Goal: Navigation & Orientation: Find specific page/section

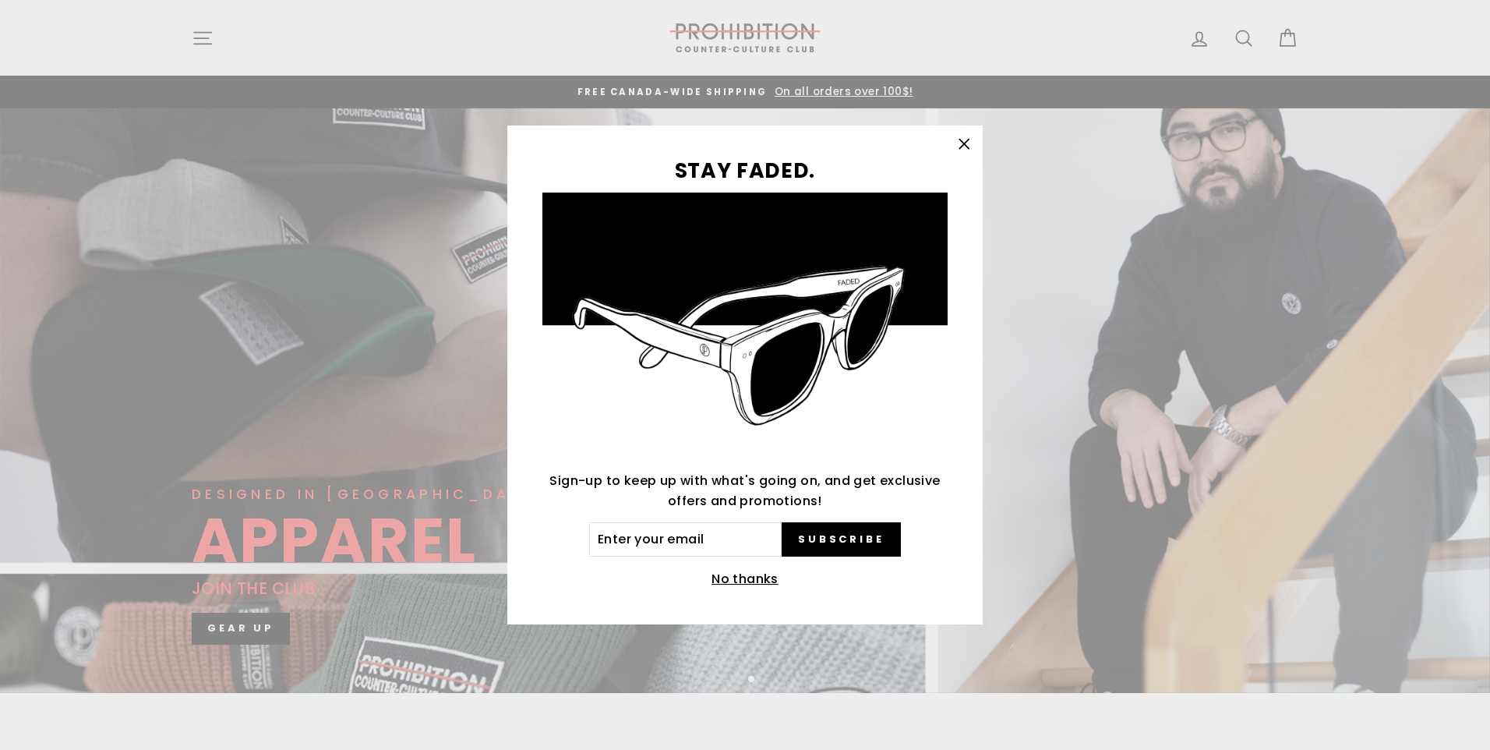
click at [775, 574] on button "No thanks" at bounding box center [745, 579] width 76 height 22
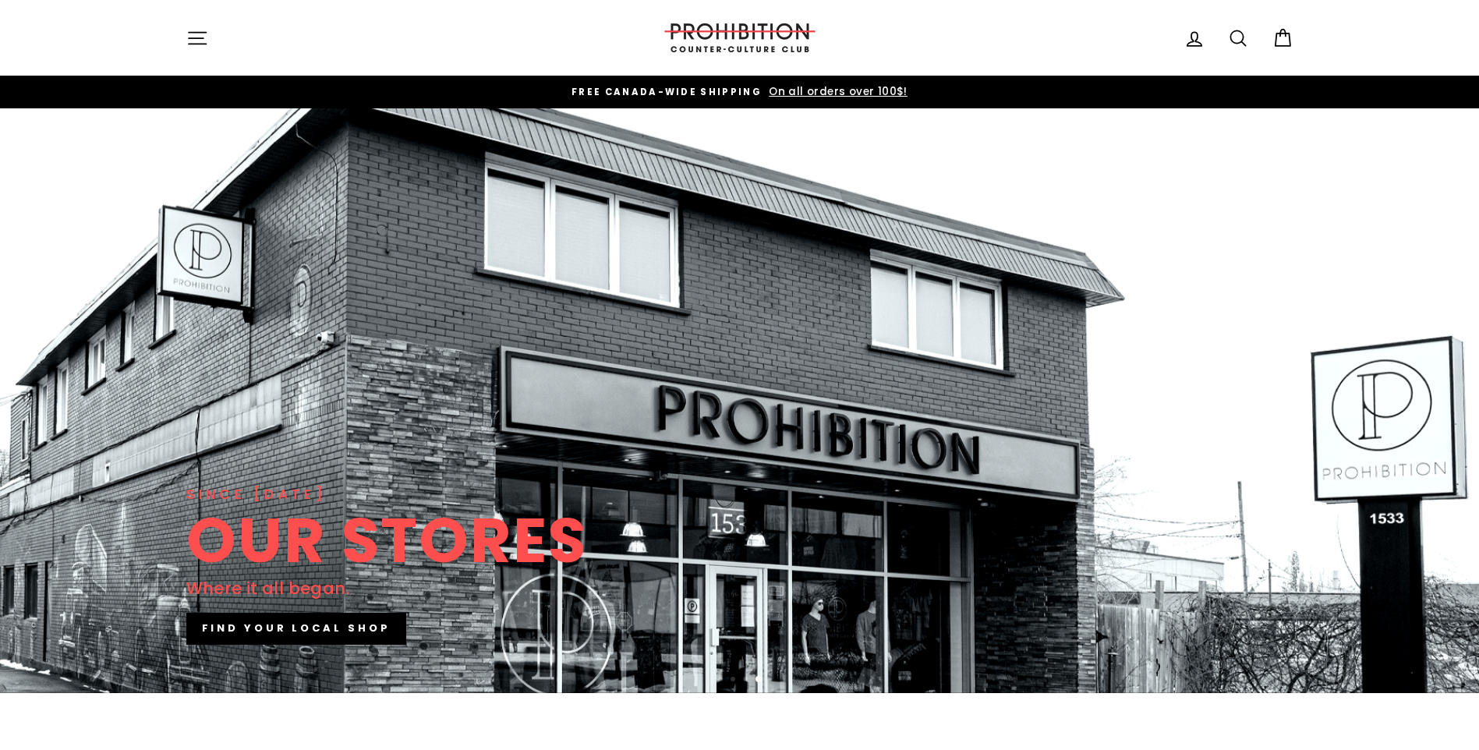
click at [196, 39] on icon "button" at bounding box center [197, 38] width 22 height 22
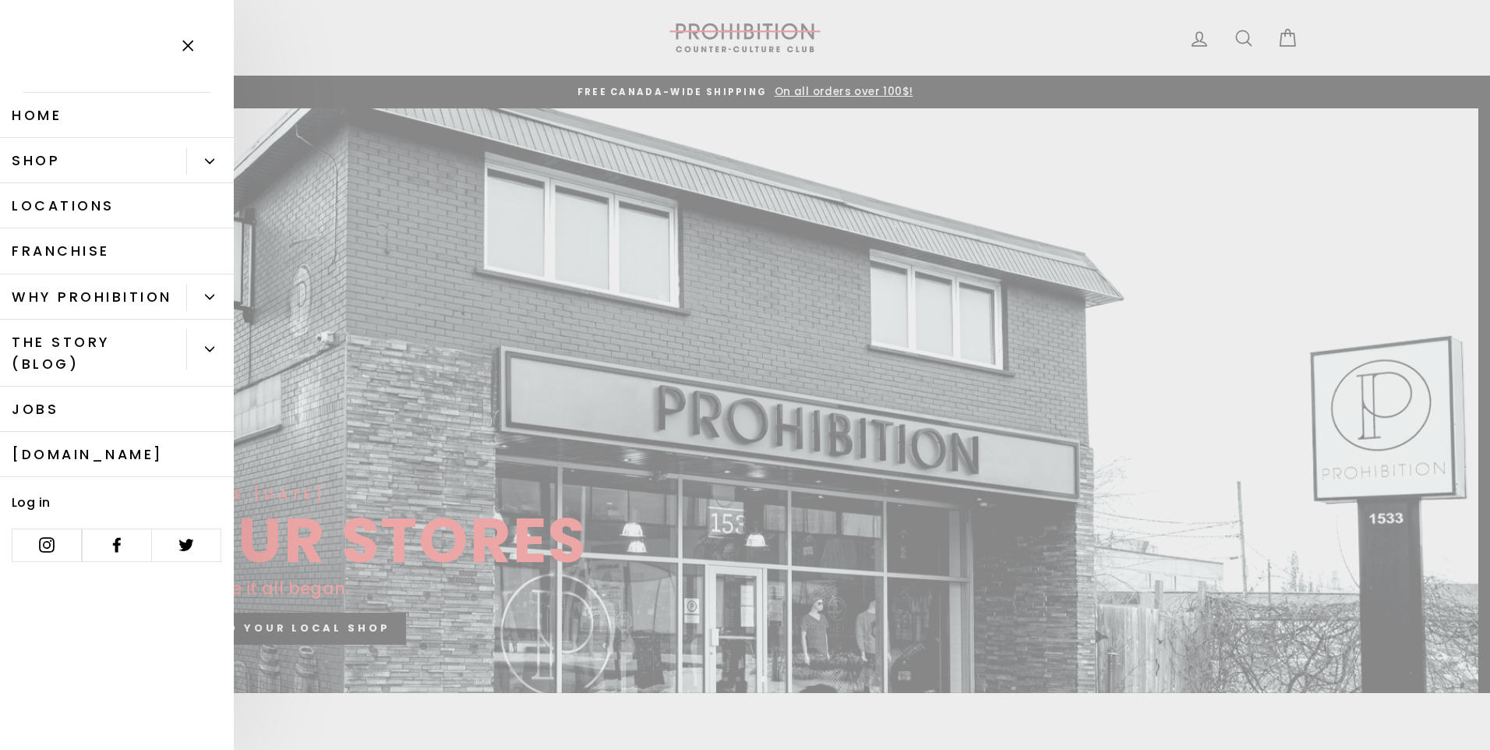
click at [208, 167] on button "Primary" at bounding box center [210, 160] width 48 height 27
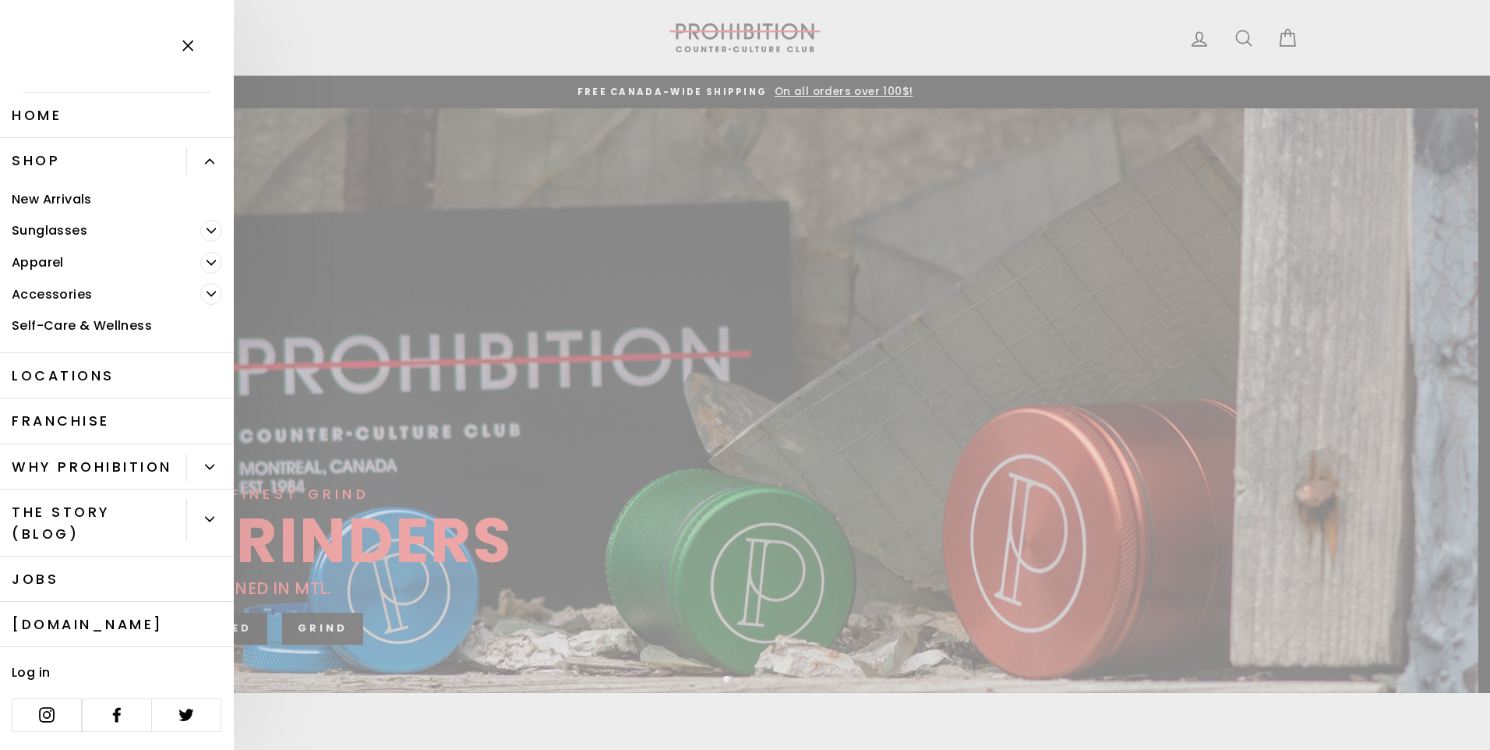
click at [208, 293] on icon "Primary" at bounding box center [211, 294] width 9 height 4
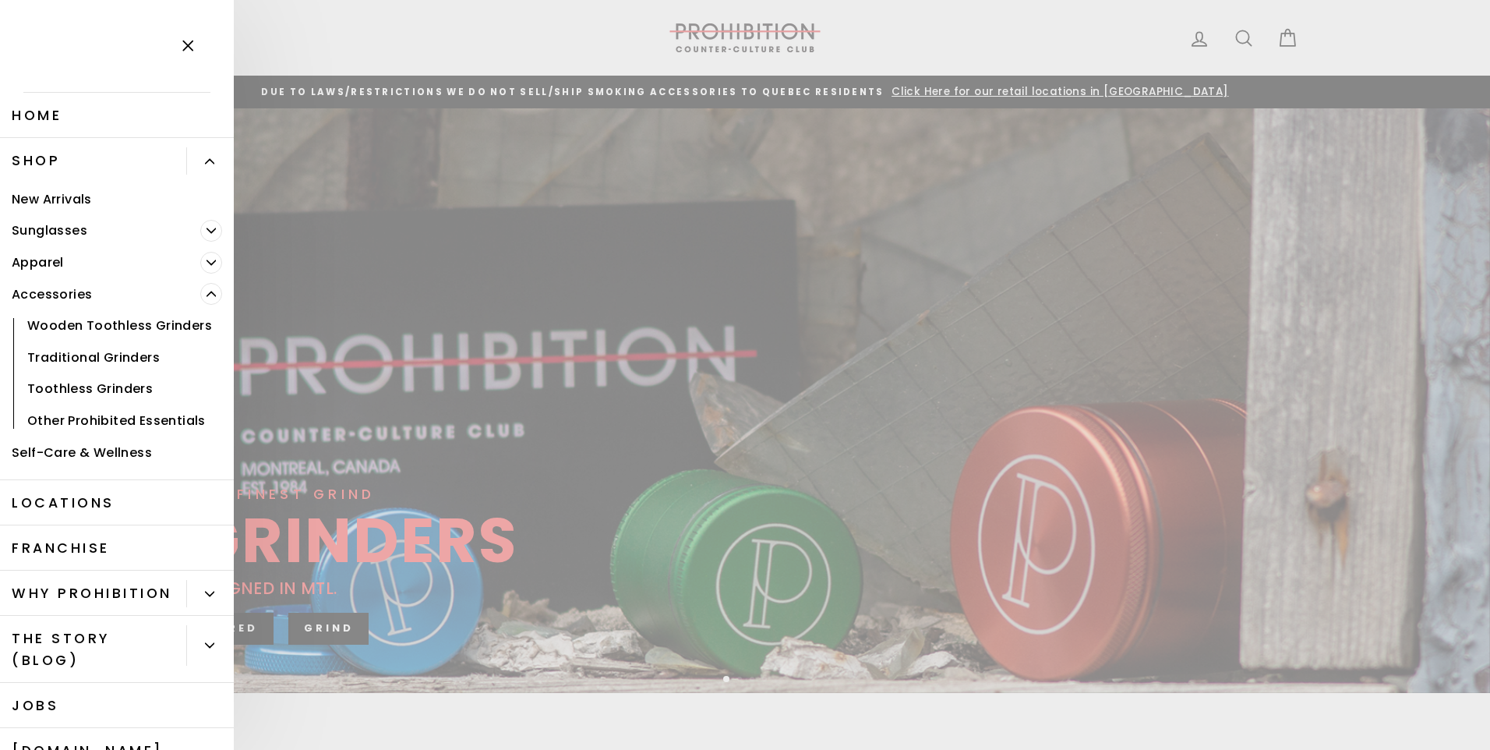
click at [210, 293] on span "Primary" at bounding box center [211, 294] width 22 height 22
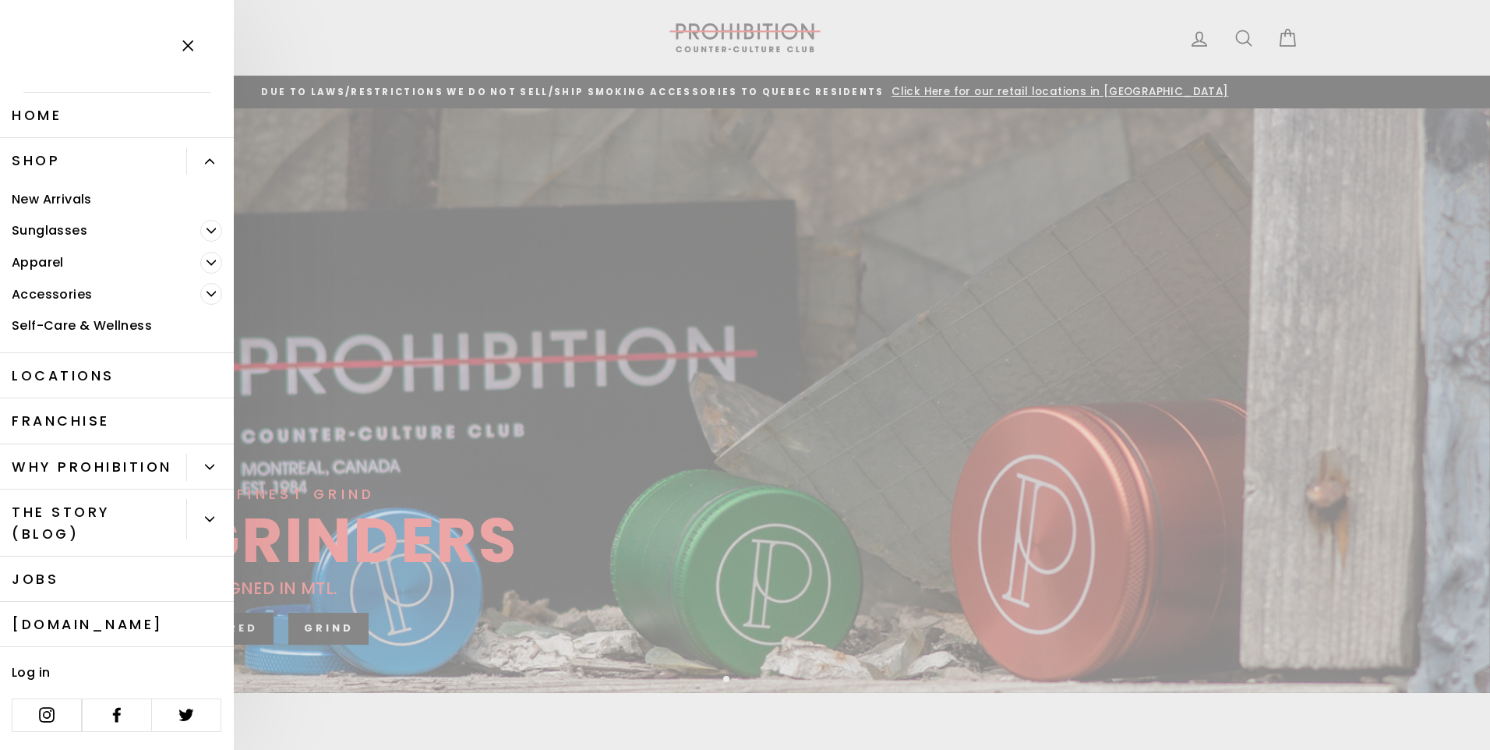
click at [214, 469] on button "Primary" at bounding box center [210, 467] width 48 height 27
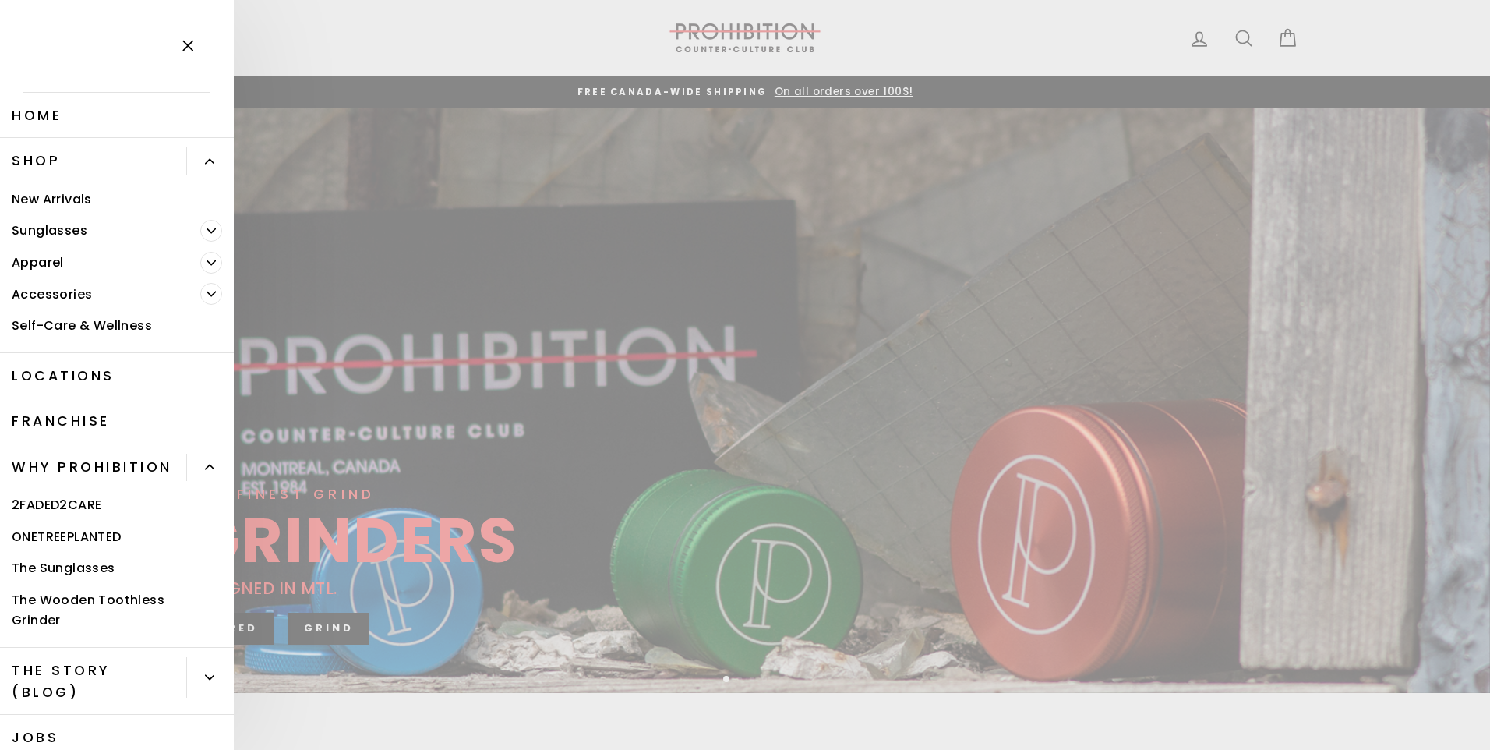
click at [214, 469] on button "Primary" at bounding box center [210, 467] width 48 height 27
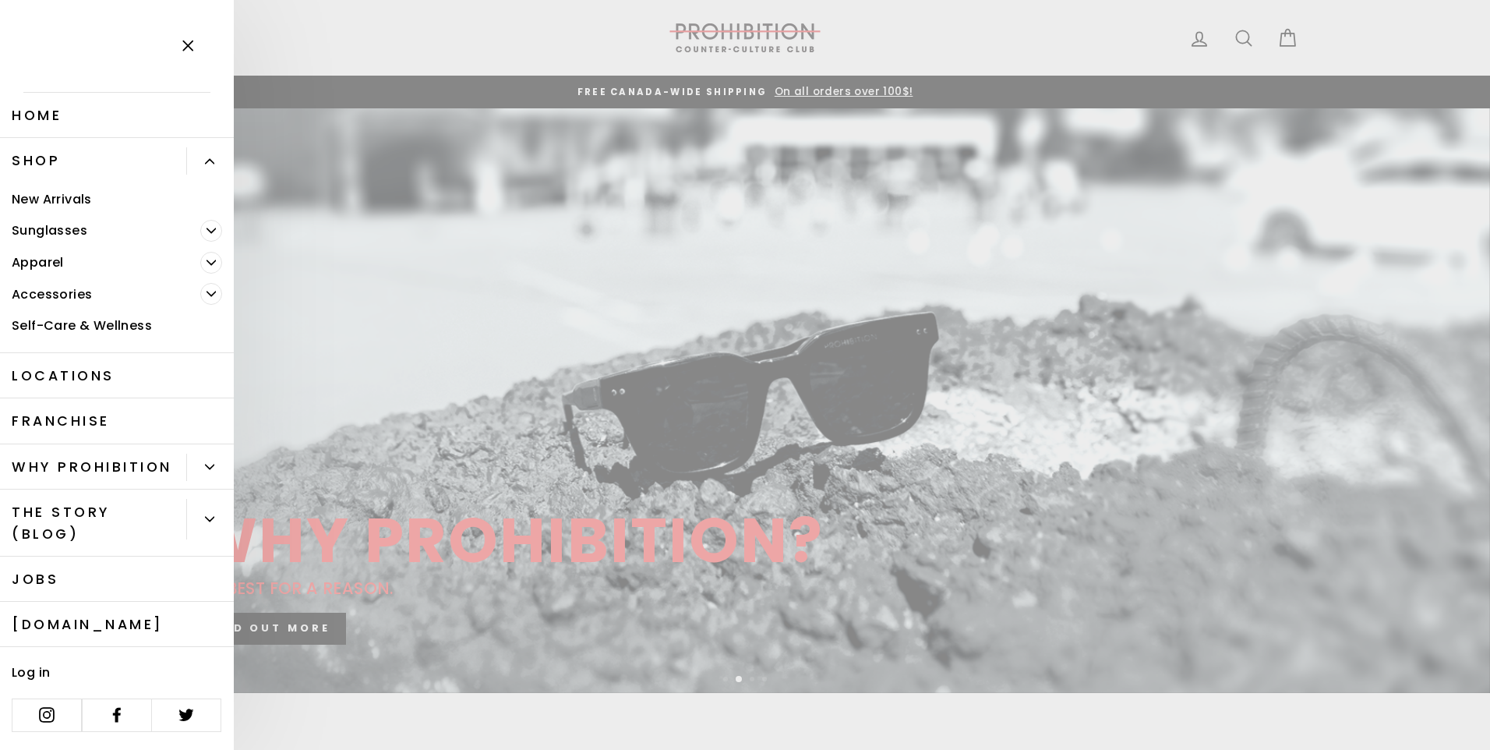
click at [210, 160] on icon "Primary" at bounding box center [210, 161] width 9 height 4
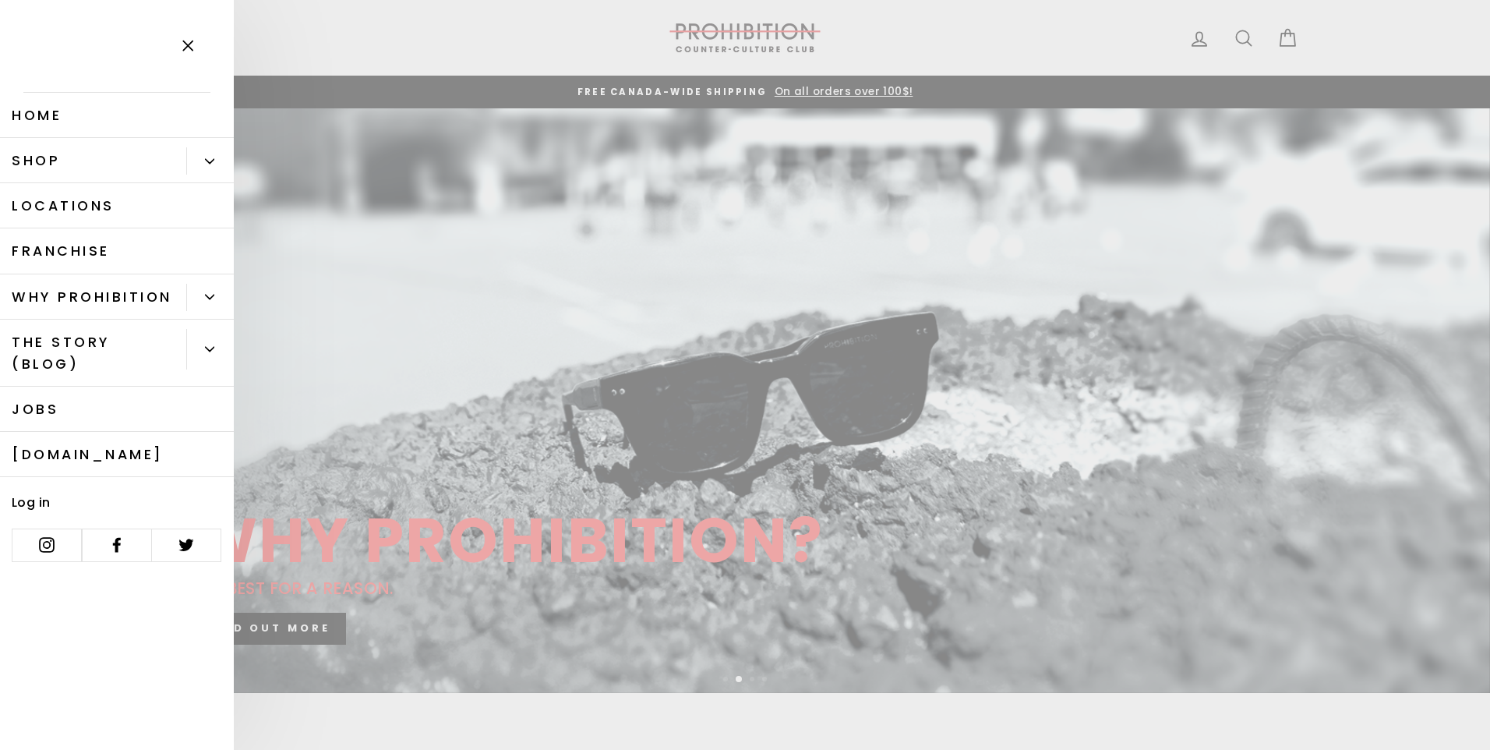
click at [181, 54] on icon "button" at bounding box center [188, 46] width 22 height 22
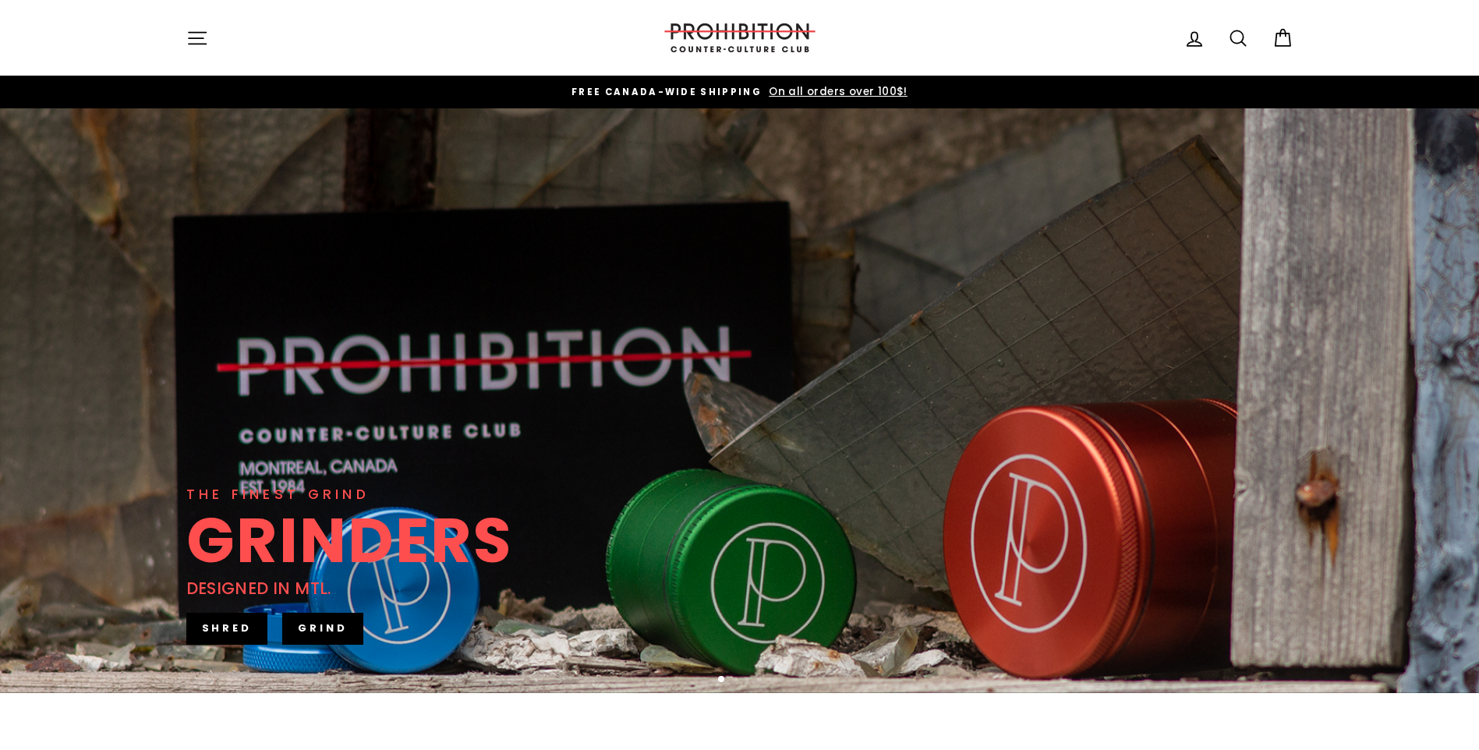
click at [194, 38] on icon "button" at bounding box center [197, 38] width 17 height 12
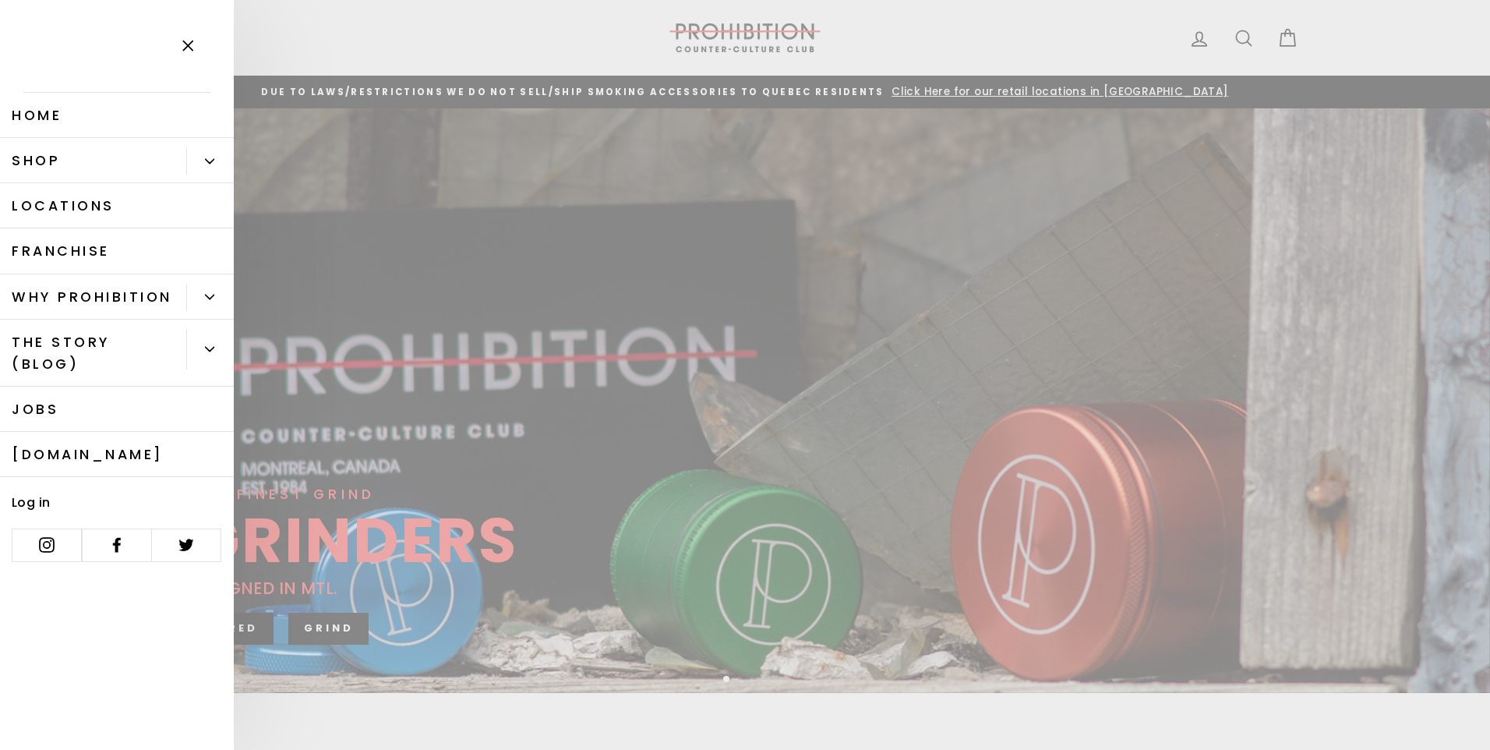
click at [213, 159] on icon "Primary" at bounding box center [209, 161] width 9 height 9
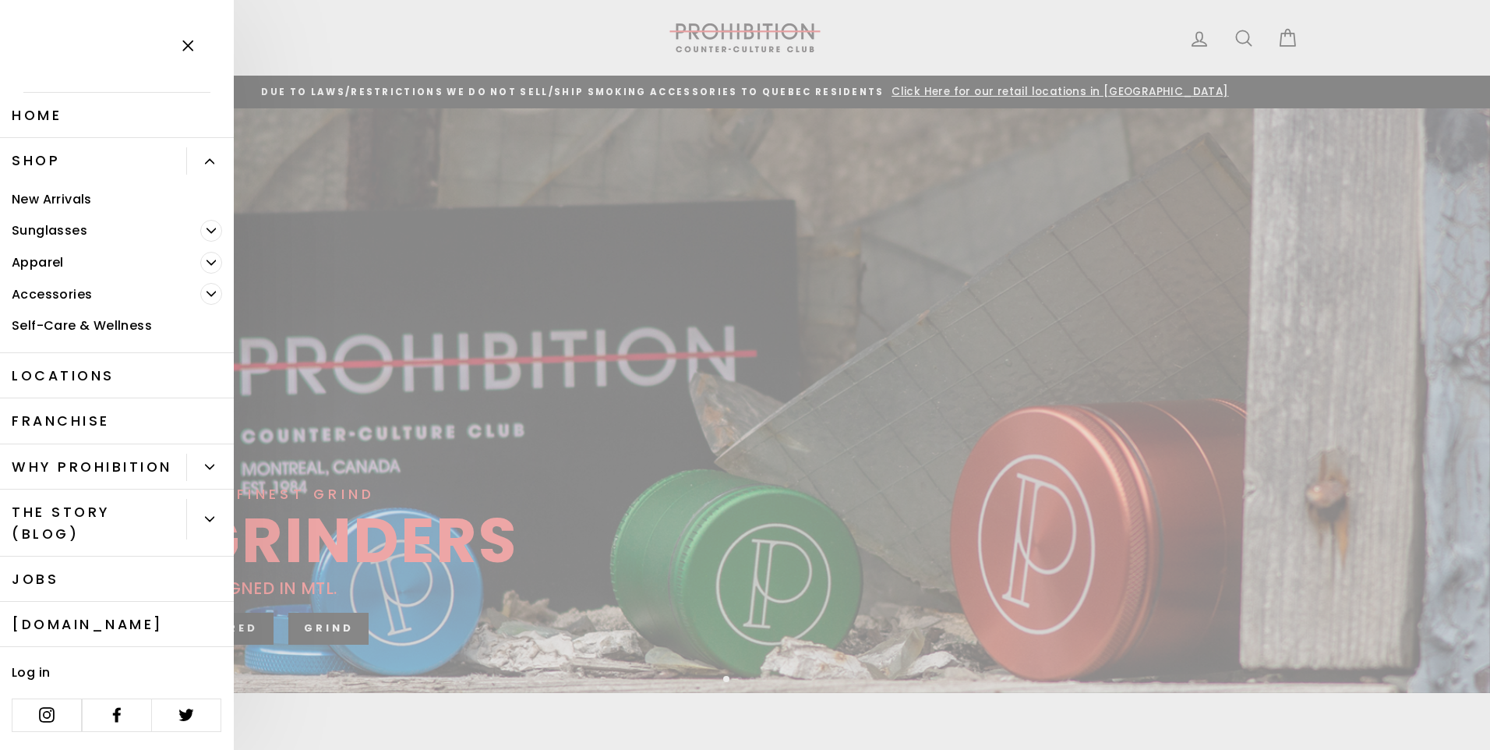
click at [209, 297] on icon "Primary" at bounding box center [211, 293] width 9 height 9
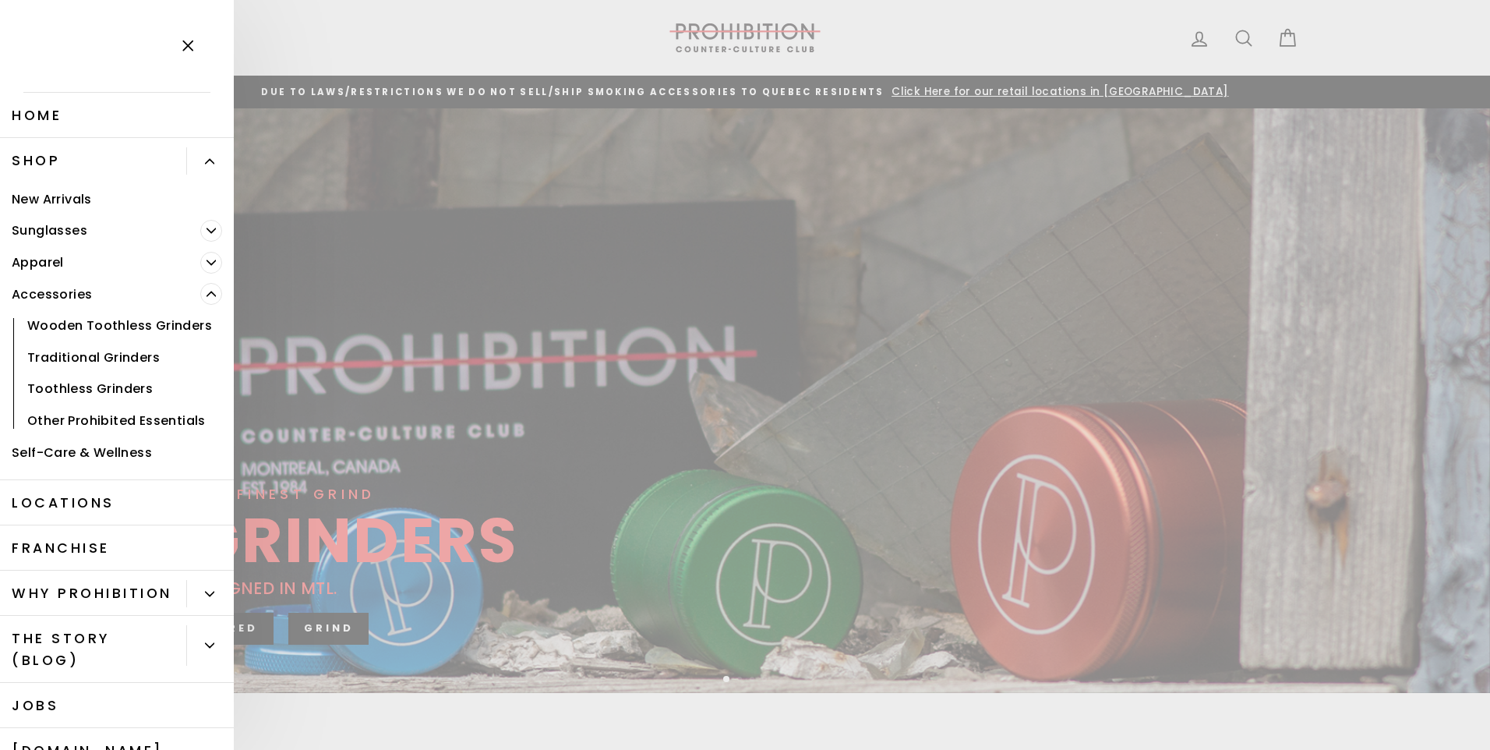
click at [49, 290] on link "Accessories" at bounding box center [100, 294] width 200 height 32
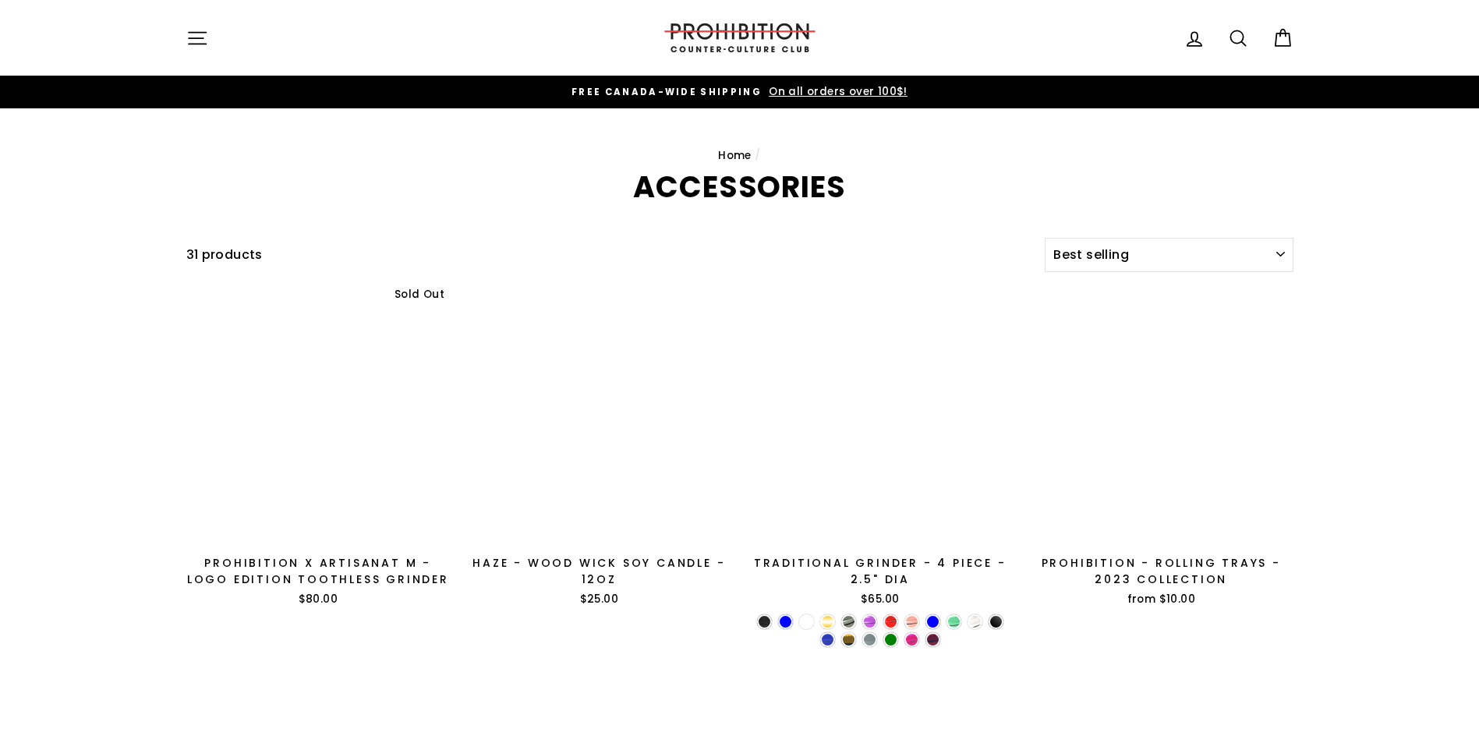
select select "best-selling"
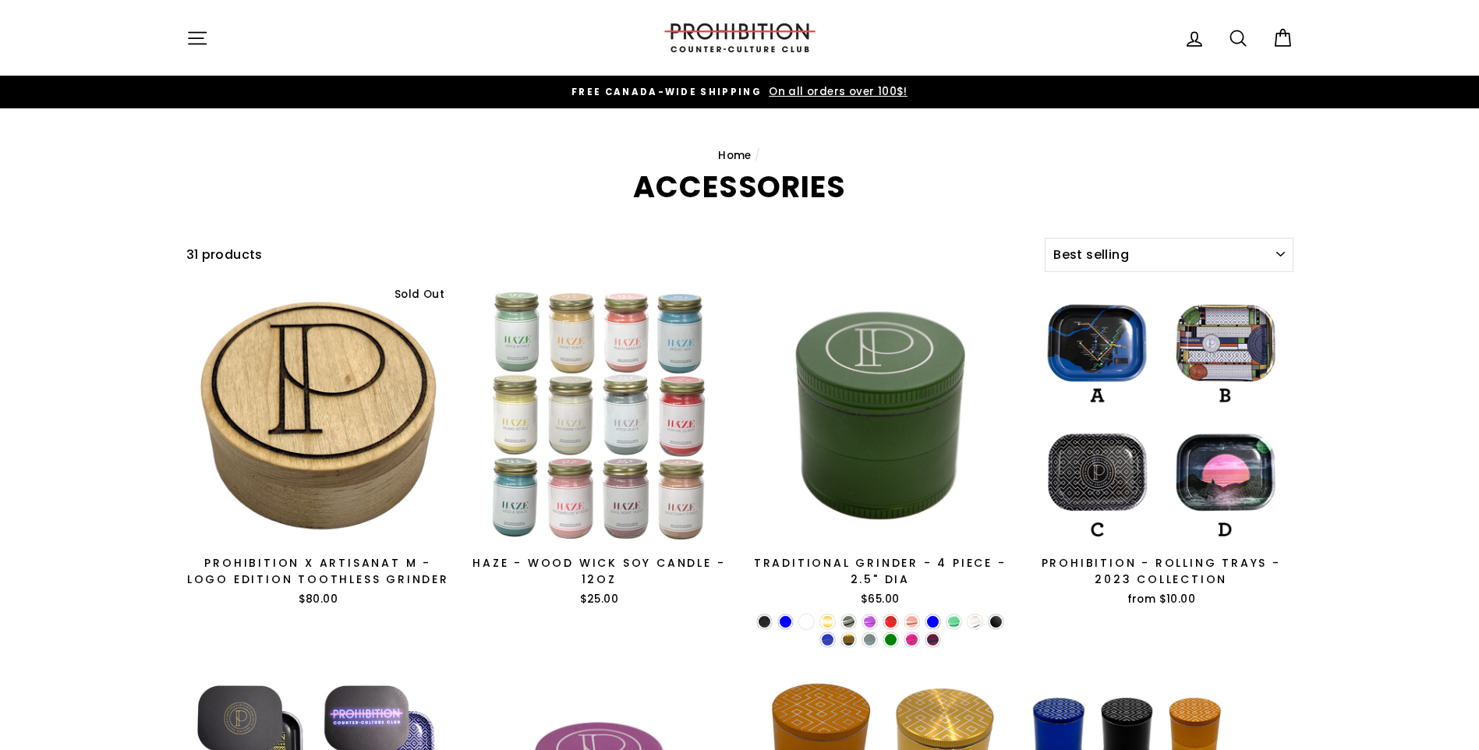
select select "best-selling"
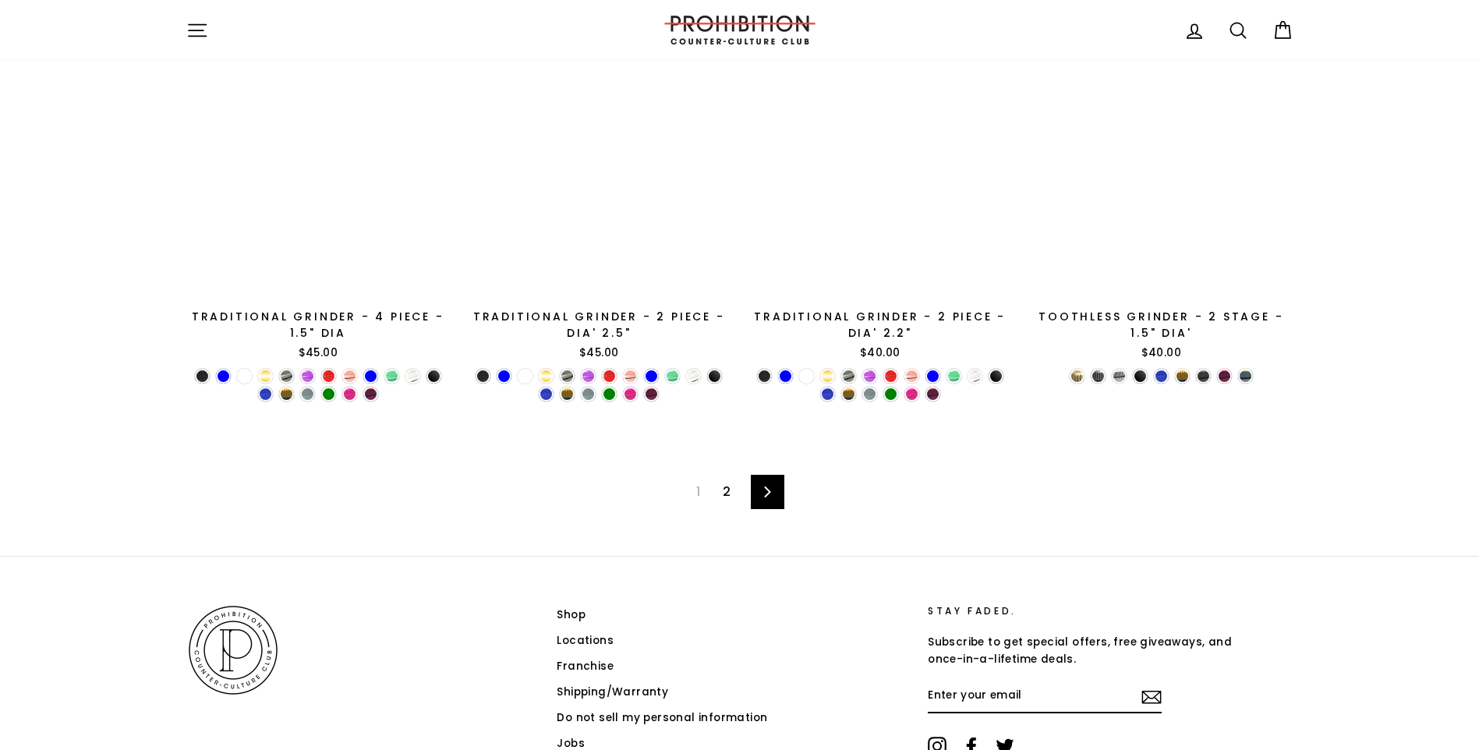
scroll to position [2585, 0]
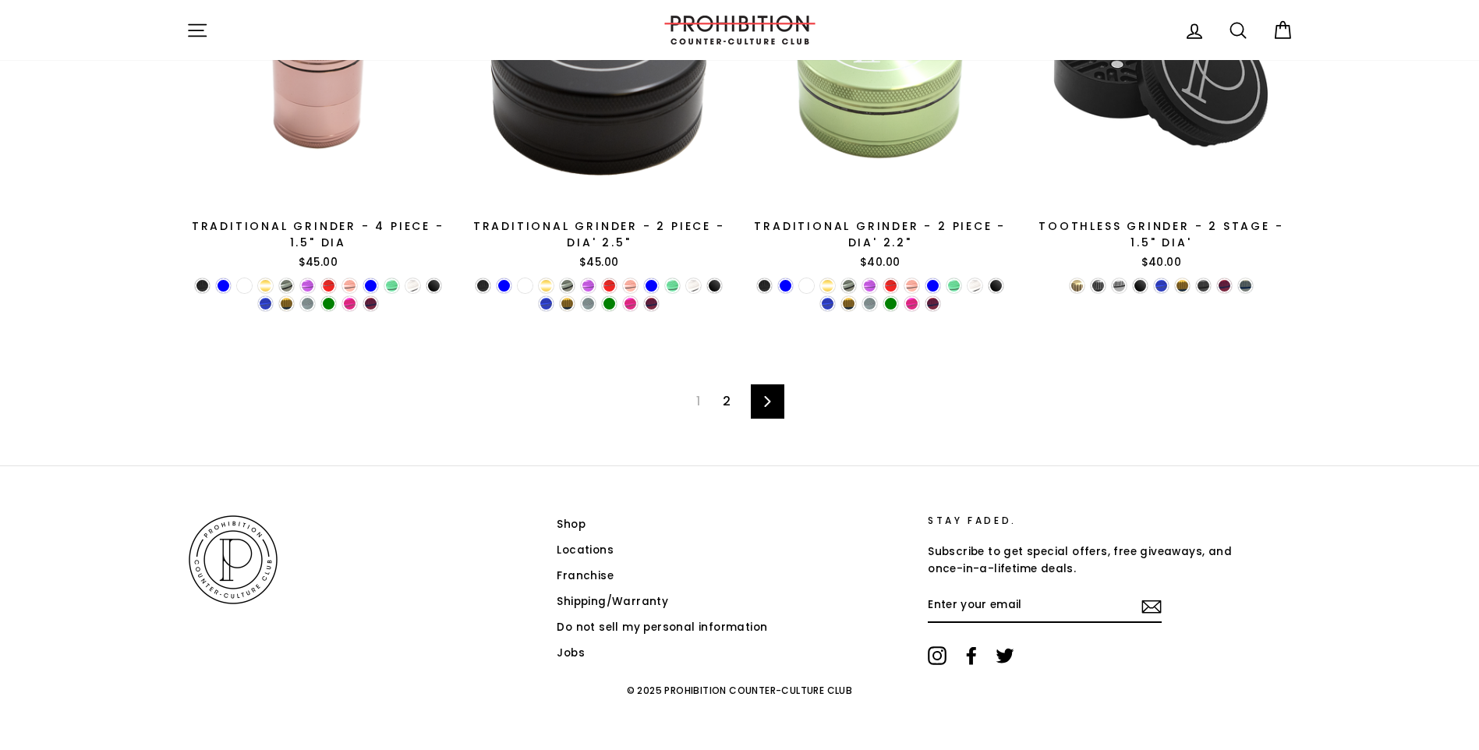
click at [767, 406] on icon at bounding box center [767, 401] width 10 height 11
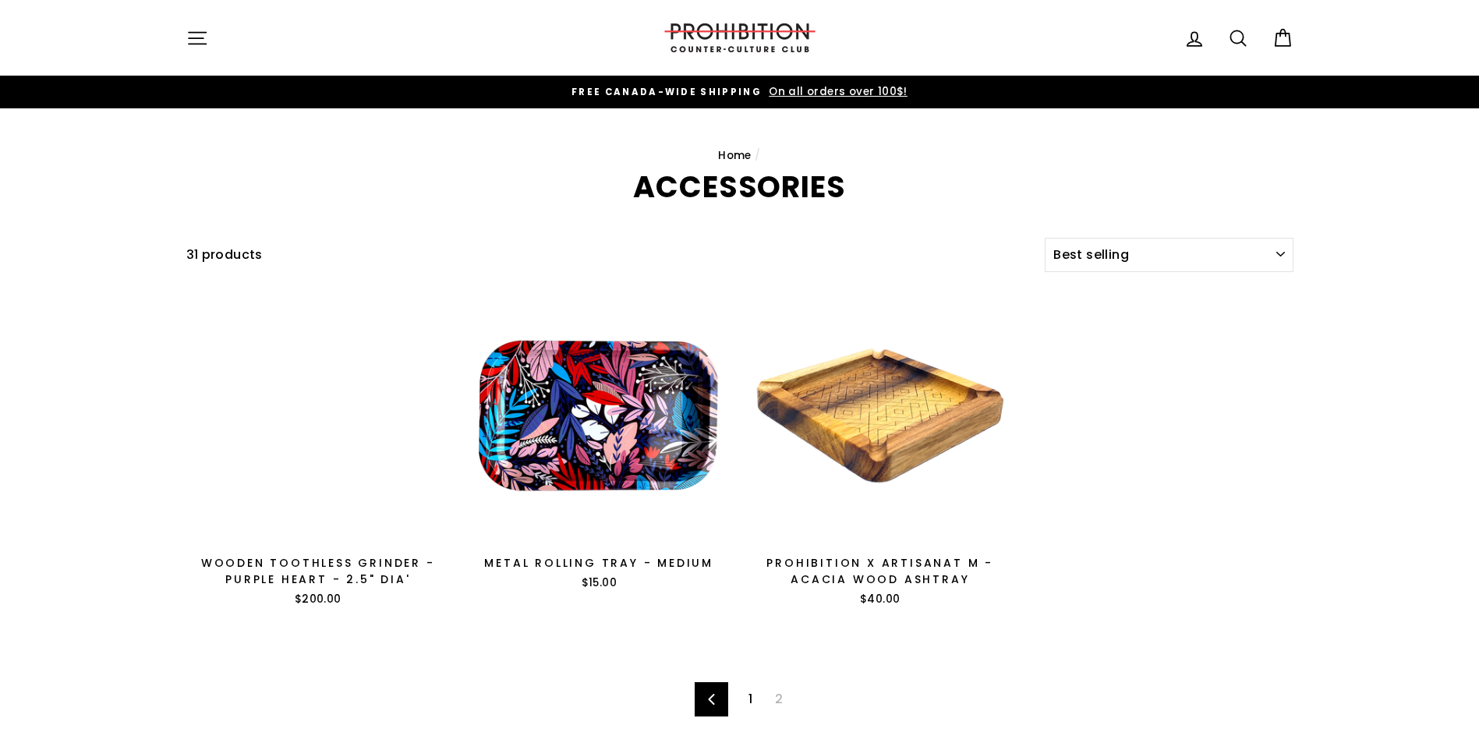
select select "best-selling"
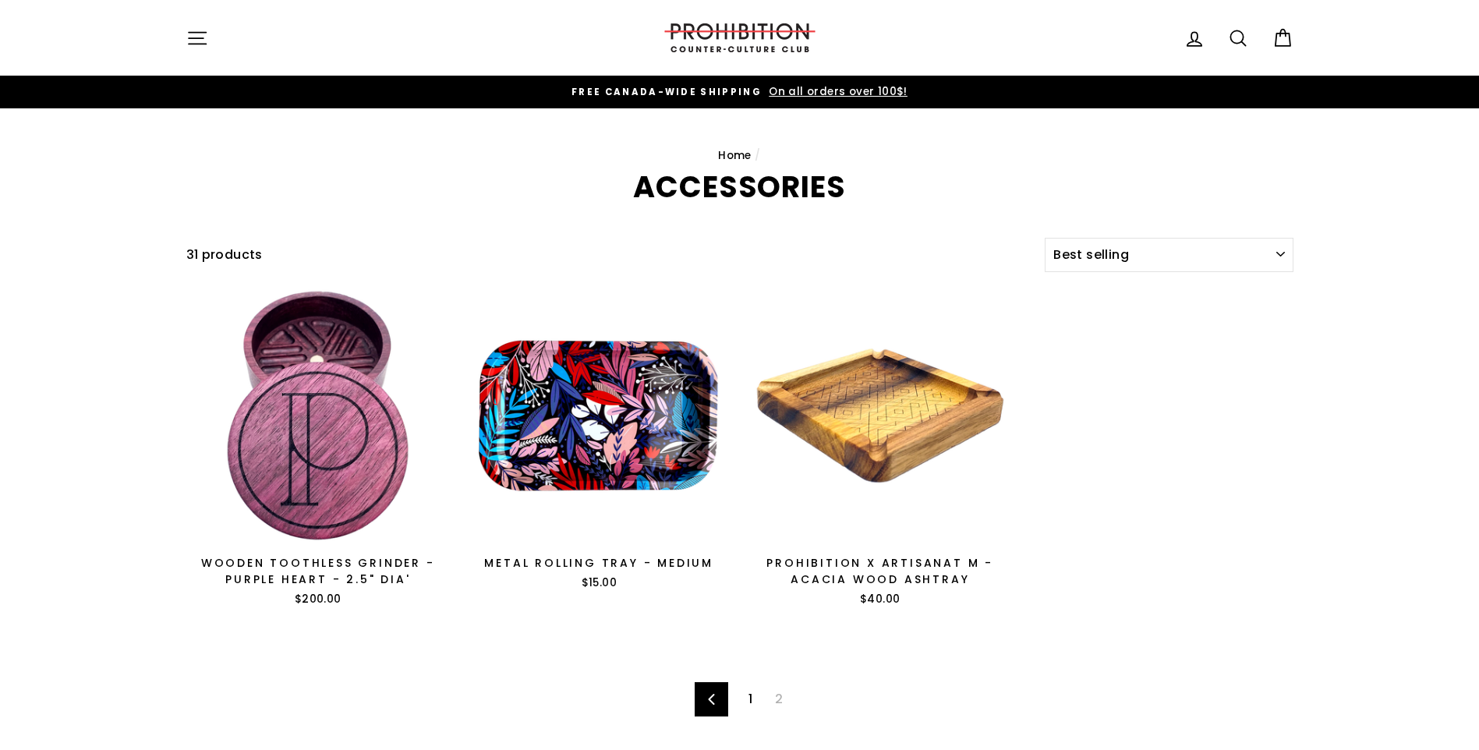
click at [203, 41] on icon "button" at bounding box center [197, 38] width 22 height 22
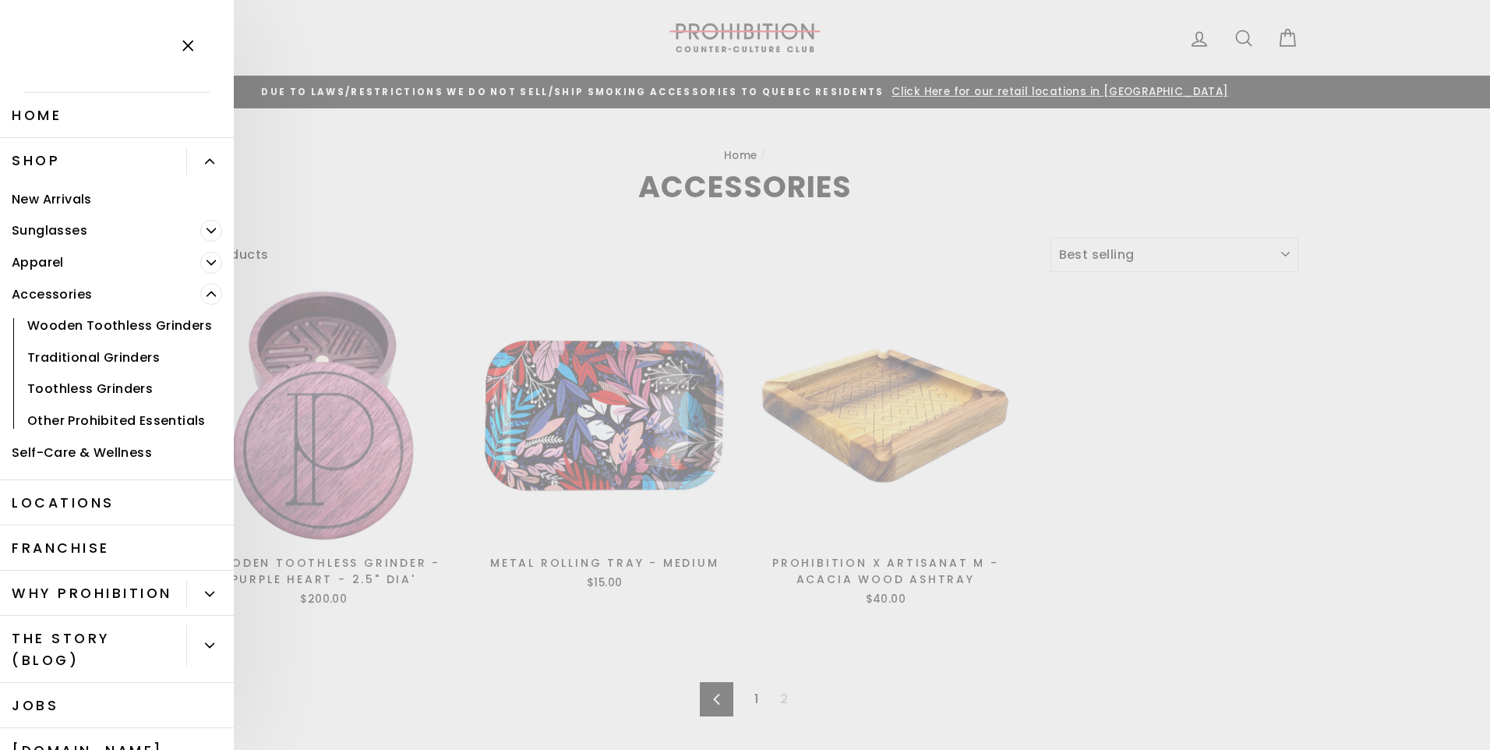
click at [205, 163] on icon "Primary" at bounding box center [209, 161] width 9 height 9
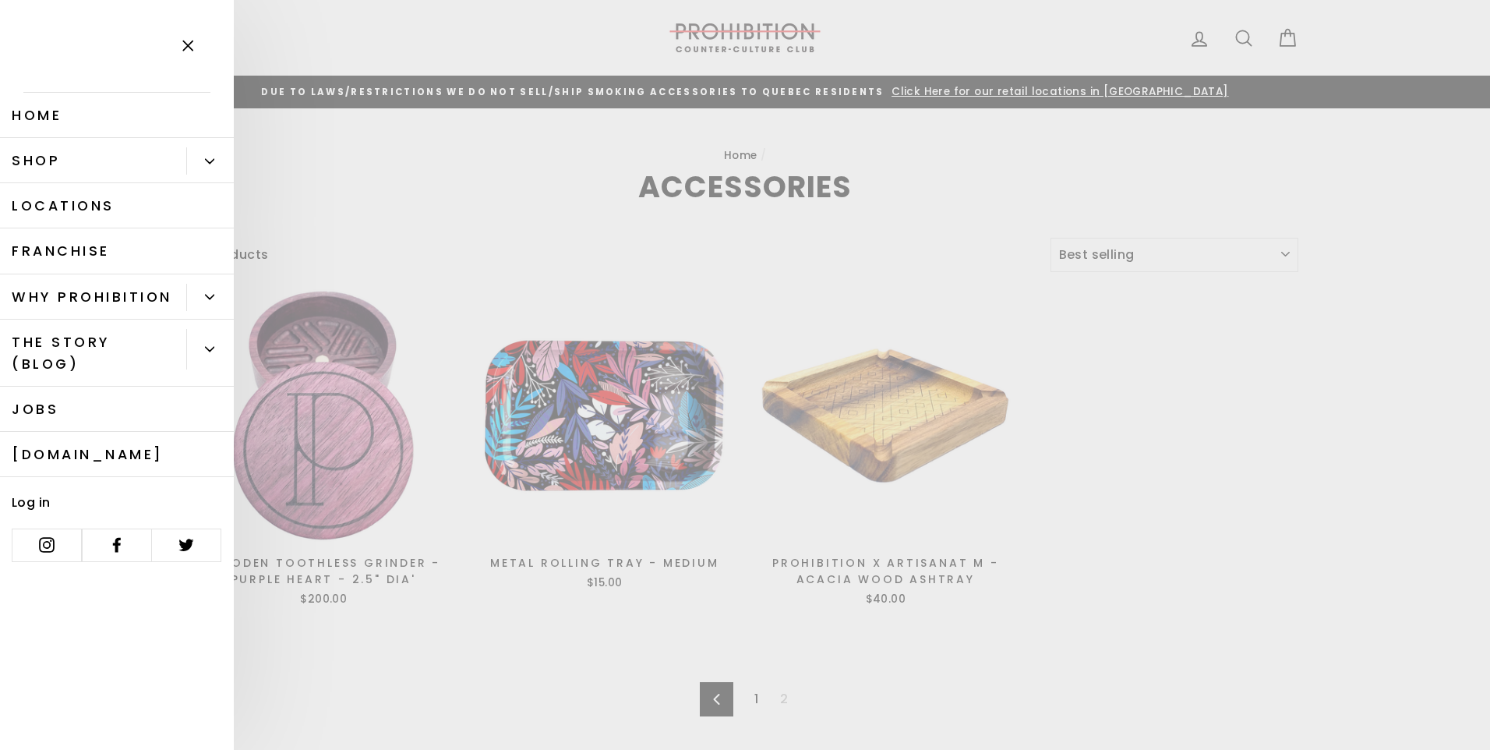
click at [207, 301] on icon "Primary" at bounding box center [209, 296] width 9 height 9
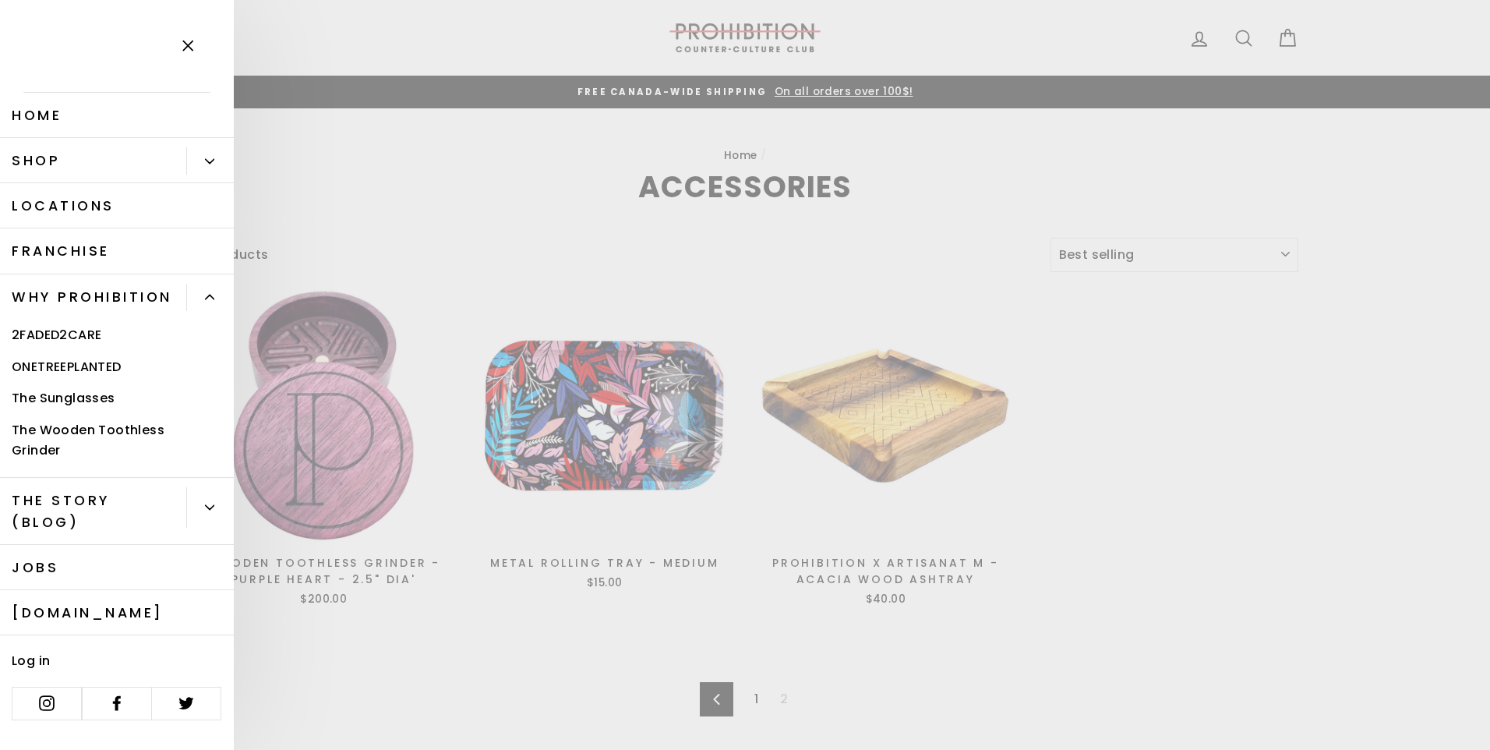
click at [207, 301] on icon "Primary" at bounding box center [209, 296] width 9 height 9
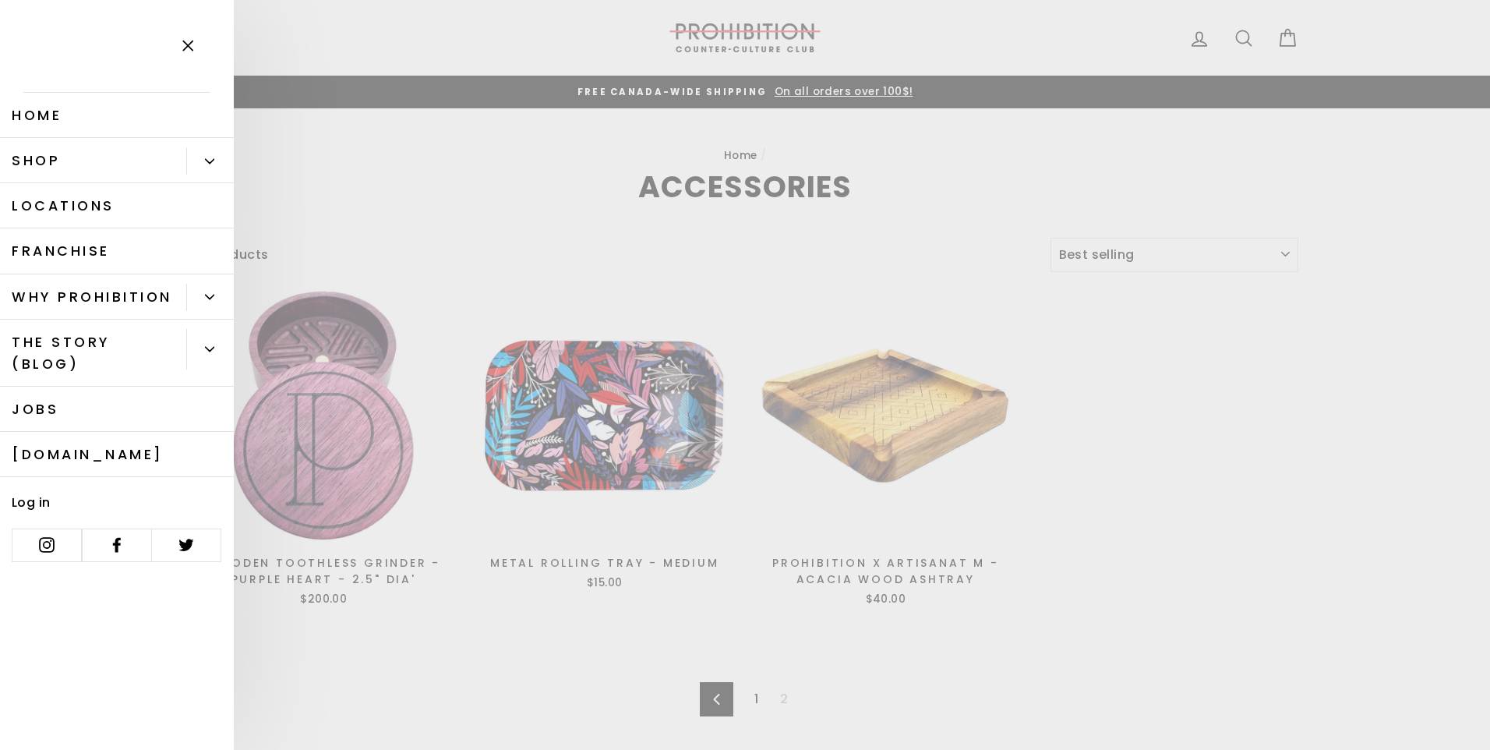
click at [196, 45] on icon "button" at bounding box center [188, 46] width 22 height 22
